Goal: Transaction & Acquisition: Purchase product/service

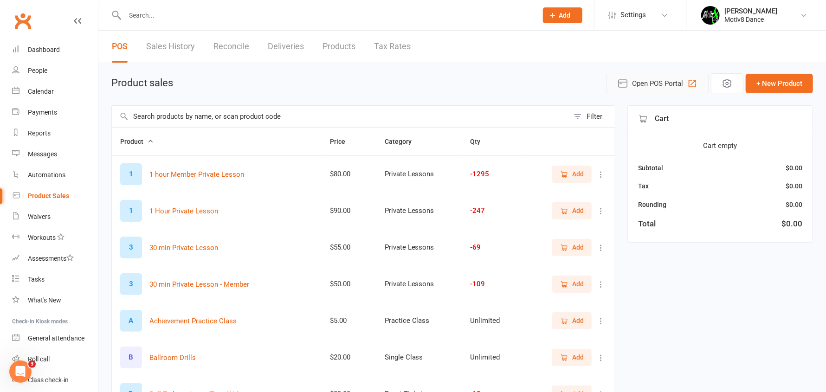
click at [633, 81] on span "Open POS Portal" at bounding box center [657, 83] width 51 height 11
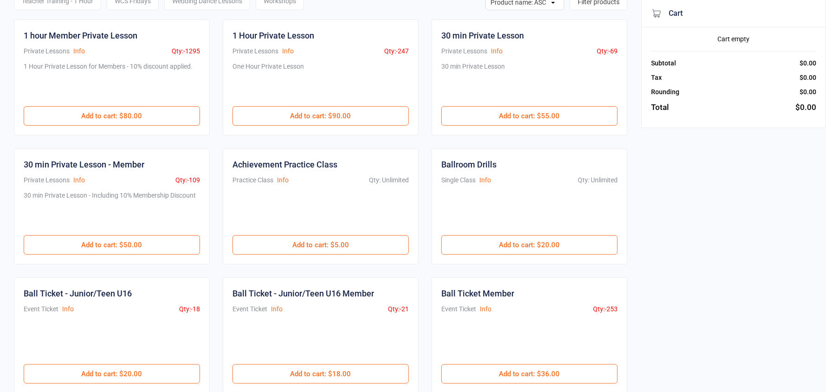
scroll to position [278, 0]
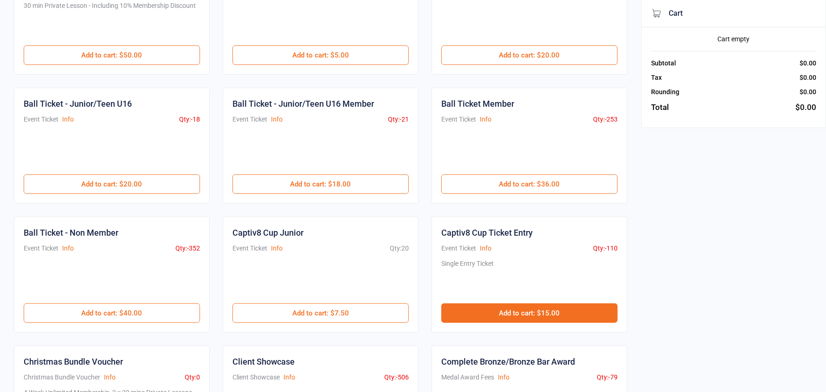
click at [559, 315] on button "Add to cart : $15.00" at bounding box center [529, 312] width 176 height 19
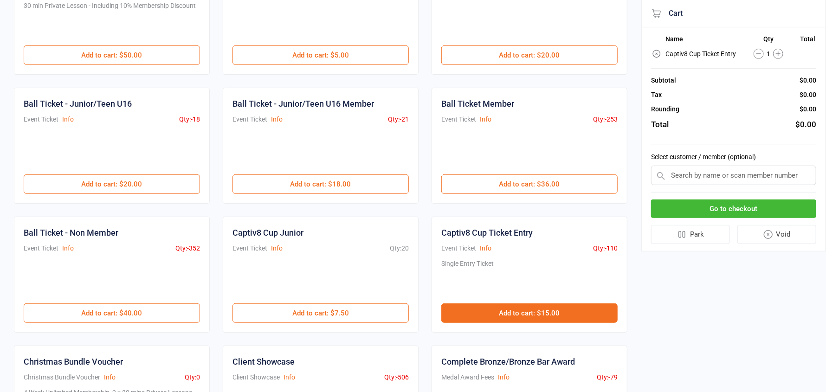
click at [559, 315] on button "Add to cart : $15.00" at bounding box center [529, 312] width 176 height 19
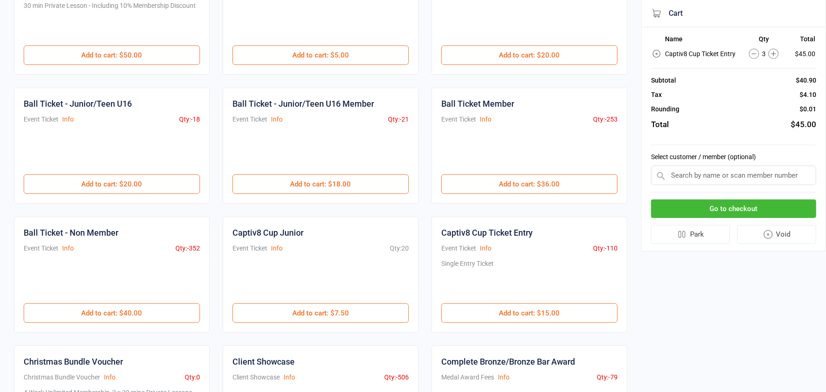
click at [777, 175] on input "text" at bounding box center [733, 175] width 165 height 19
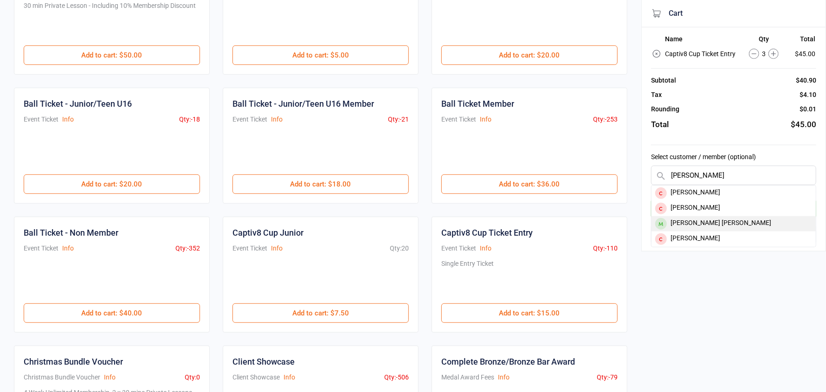
type input "nicholas"
click at [727, 222] on div "Nicholas Foster klein" at bounding box center [733, 223] width 164 height 15
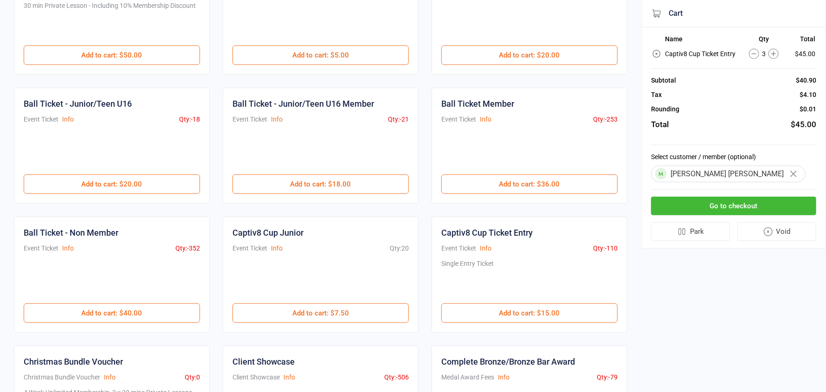
click at [711, 202] on button "Go to checkout" at bounding box center [733, 206] width 165 height 19
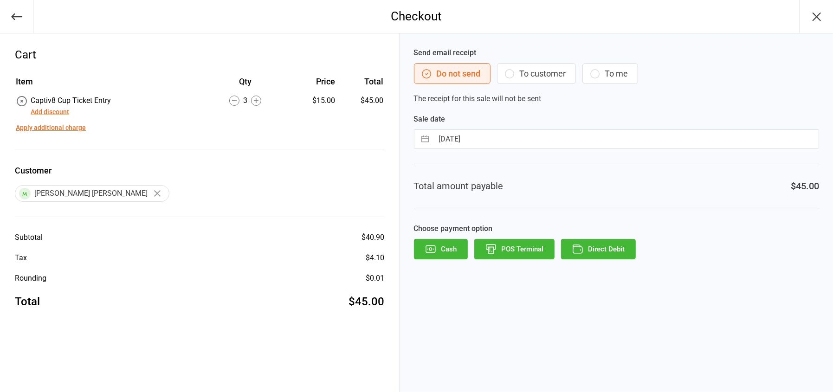
click at [454, 247] on button "Cash" at bounding box center [441, 249] width 54 height 20
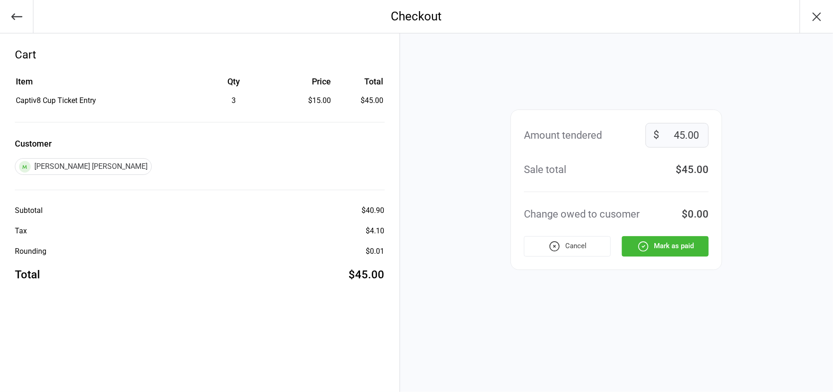
click at [685, 251] on button "Mark as paid" at bounding box center [665, 246] width 87 height 20
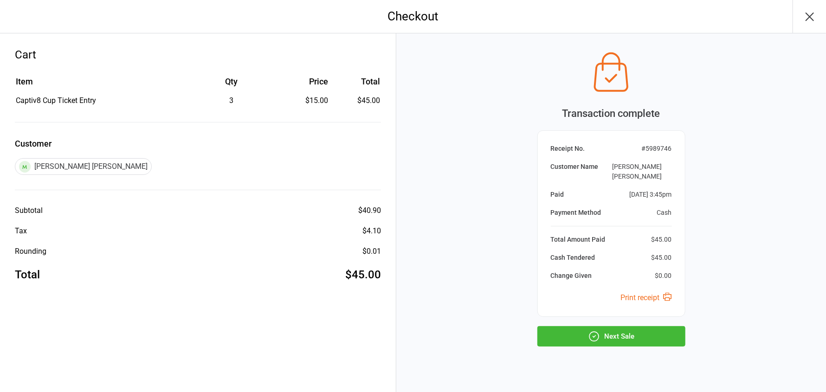
drag, startPoint x: 632, startPoint y: 323, endPoint x: 628, endPoint y: 319, distance: 5.9
click at [630, 326] on button "Next Sale" at bounding box center [611, 336] width 148 height 20
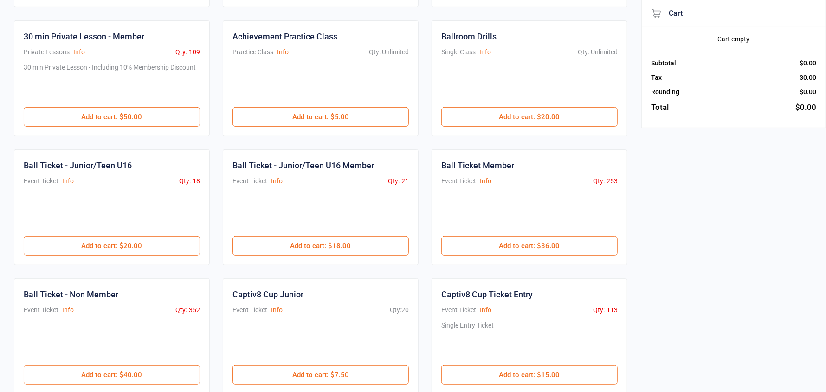
scroll to position [278, 0]
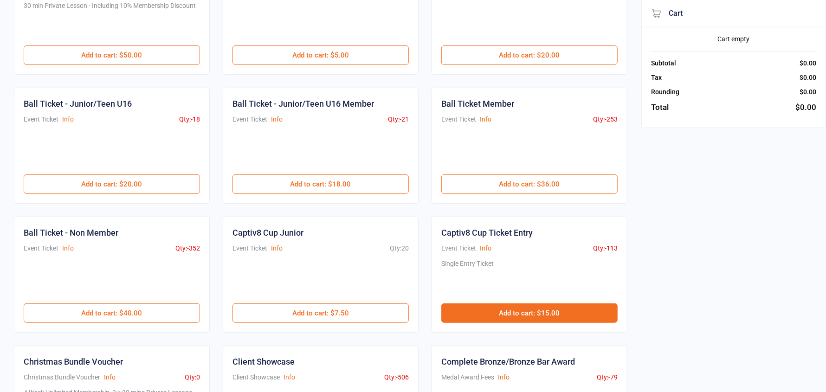
click at [527, 314] on button "Add to cart : $15.00" at bounding box center [529, 312] width 176 height 19
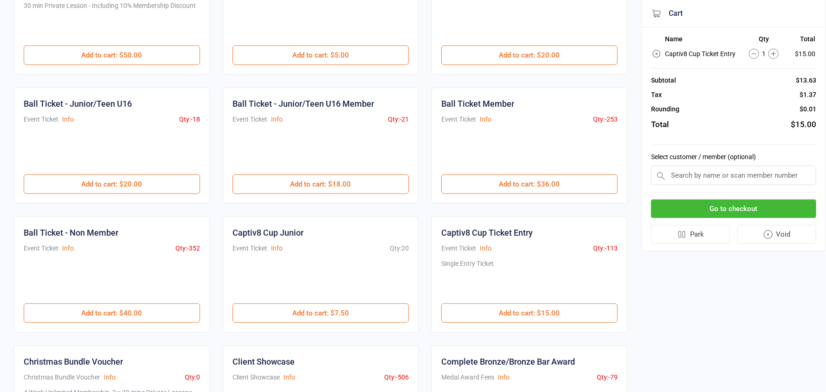
click at [698, 174] on input "text" at bounding box center [733, 175] width 165 height 19
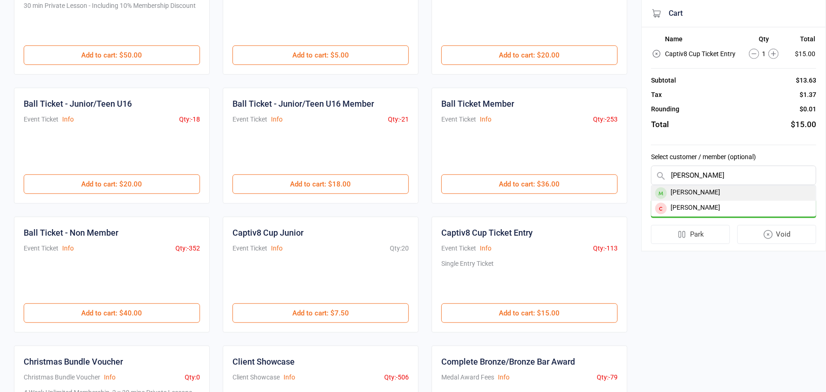
type input "isabell"
click at [696, 192] on div "Furtado Isabelle" at bounding box center [733, 193] width 164 height 15
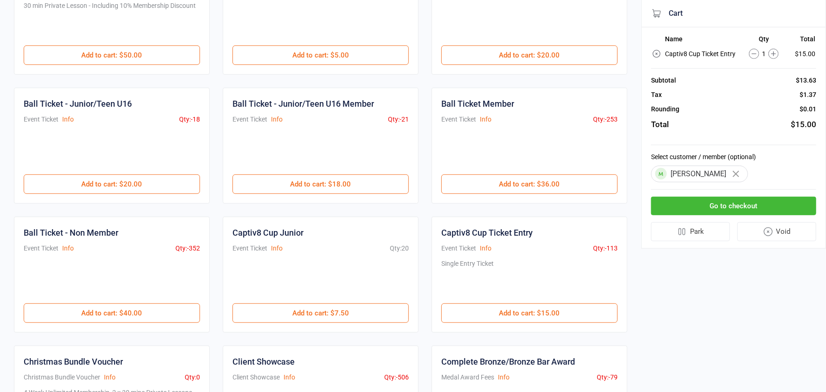
click at [718, 204] on button "Go to checkout" at bounding box center [733, 206] width 165 height 19
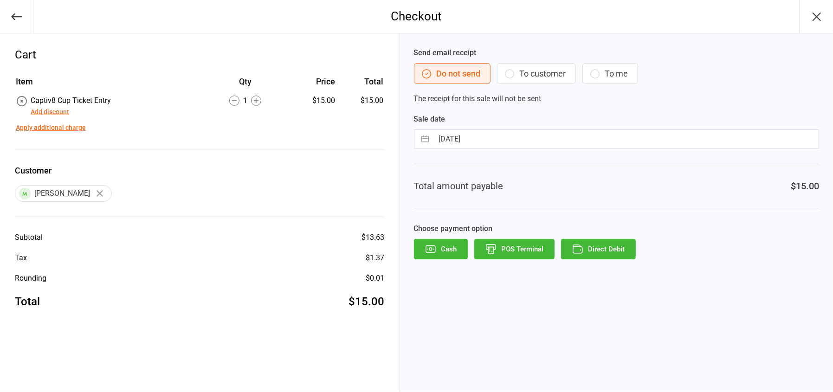
click at [521, 252] on button "POS Terminal" at bounding box center [514, 249] width 80 height 20
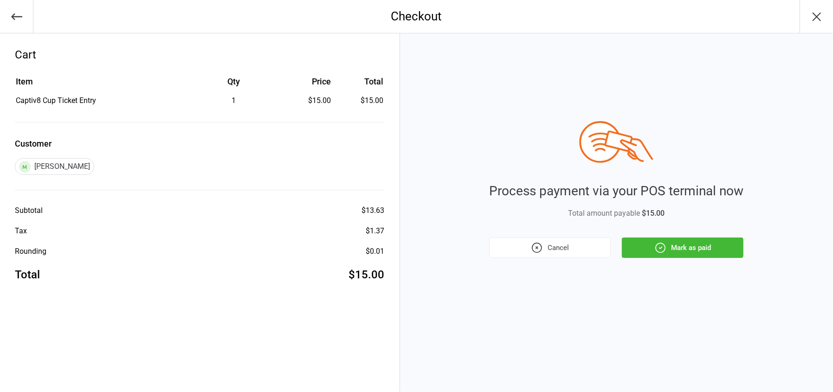
click at [712, 244] on button "Mark as paid" at bounding box center [683, 248] width 122 height 20
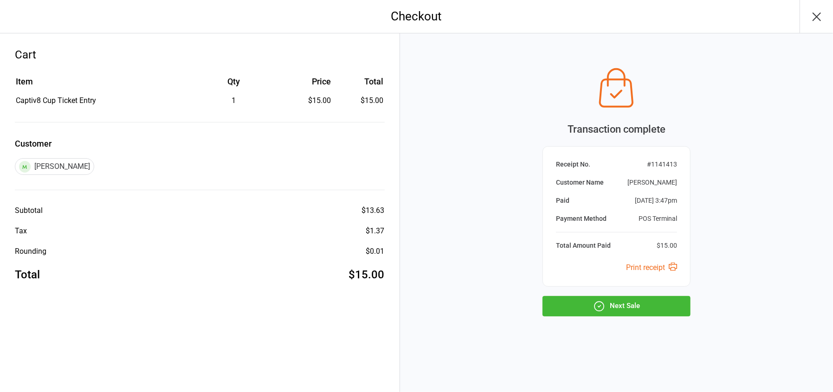
drag, startPoint x: 712, startPoint y: 246, endPoint x: 715, endPoint y: 241, distance: 6.2
drag, startPoint x: 715, startPoint y: 241, endPoint x: 636, endPoint y: 306, distance: 102.5
click at [636, 306] on button "Next Sale" at bounding box center [616, 306] width 148 height 20
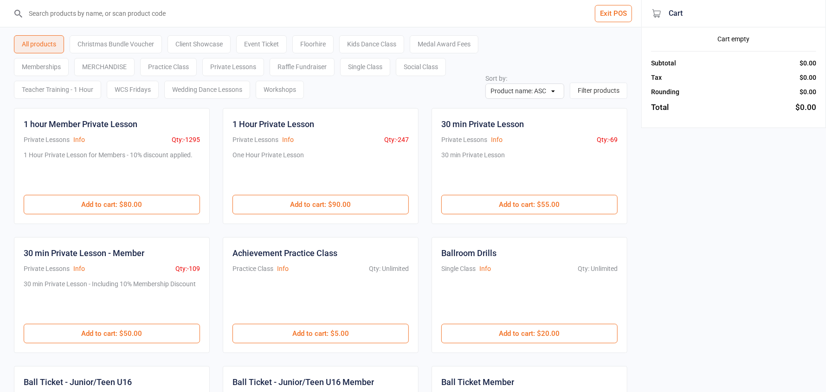
click at [603, 11] on button "Exit POS" at bounding box center [613, 13] width 37 height 17
